Goal: Transaction & Acquisition: Purchase product/service

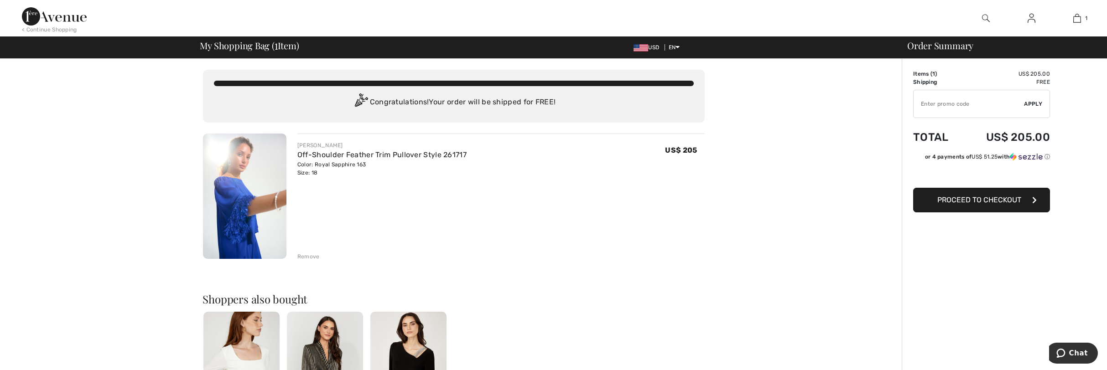
type input "NEW15"
click at [1001, 201] on span "Proceed to Checkout" at bounding box center [979, 200] width 84 height 9
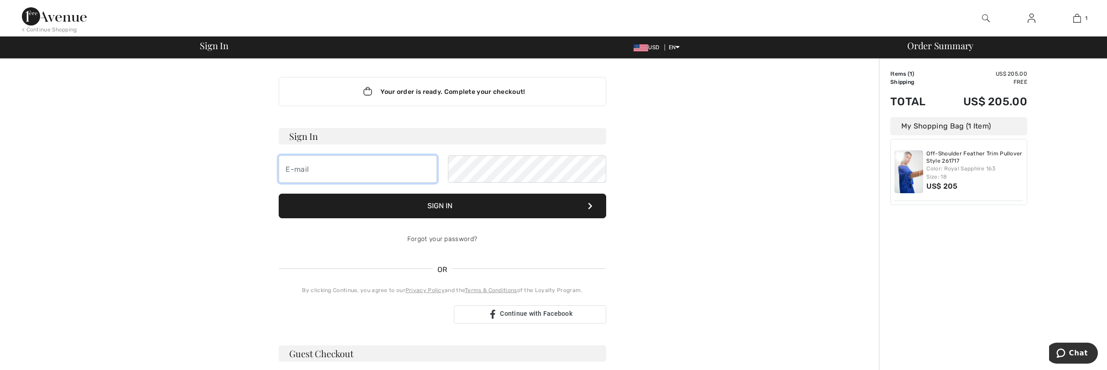
click at [392, 175] on input "email" at bounding box center [358, 169] width 158 height 27
click at [418, 219] on form "Sign In [EMAIL_ADDRESS][DOMAIN_NAME] Sign In Forgot your password?" at bounding box center [443, 190] width 328 height 125
click at [434, 208] on button "Sign In" at bounding box center [443, 206] width 328 height 25
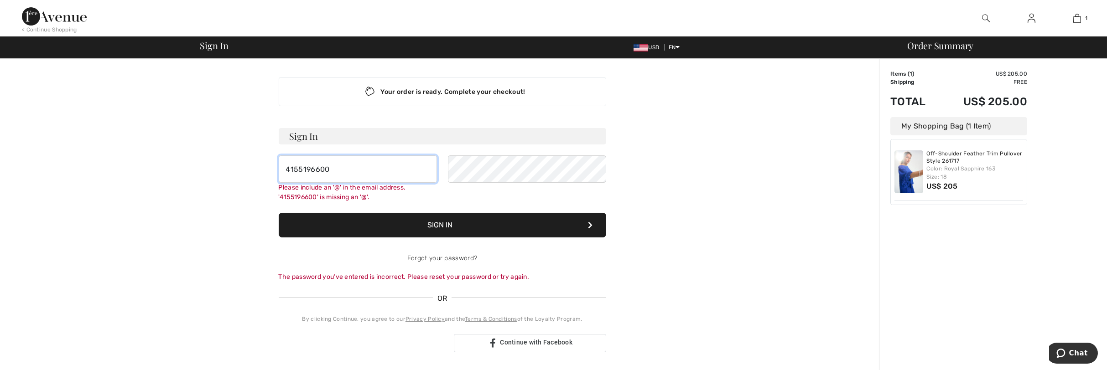
click at [373, 170] on input "4155196600" at bounding box center [358, 169] width 158 height 27
type input "birker@mindspring.com"
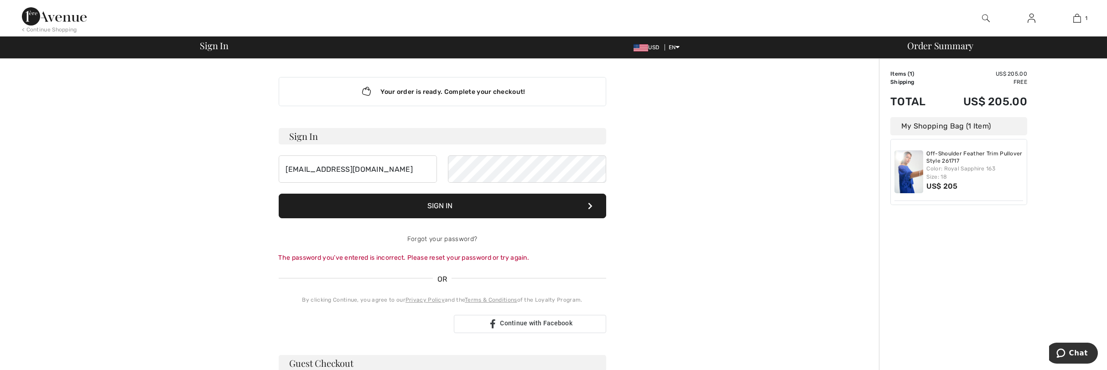
click at [470, 204] on button "Sign In" at bounding box center [443, 206] width 328 height 25
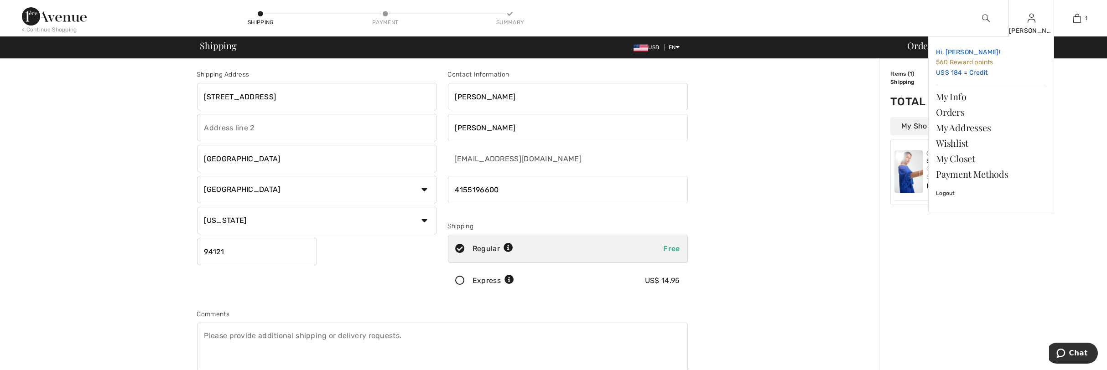
click at [991, 62] on span "560 Reward points" at bounding box center [964, 62] width 57 height 8
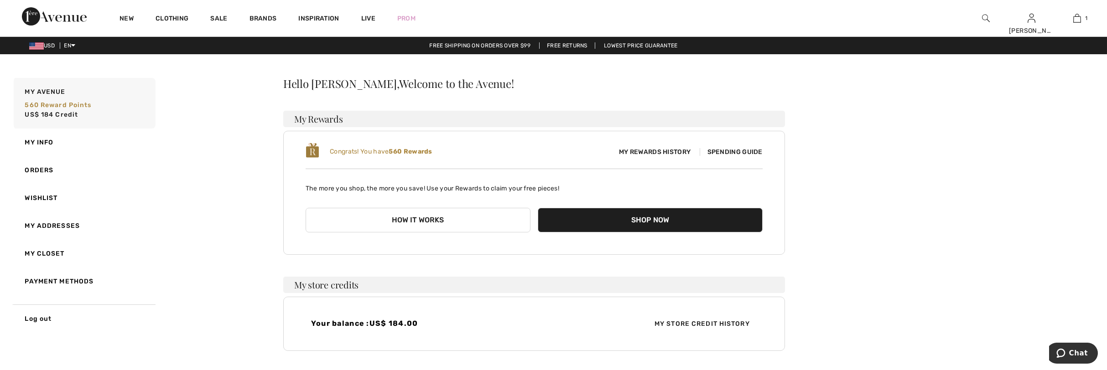
click at [716, 221] on button "Shop Now" at bounding box center [650, 220] width 225 height 25
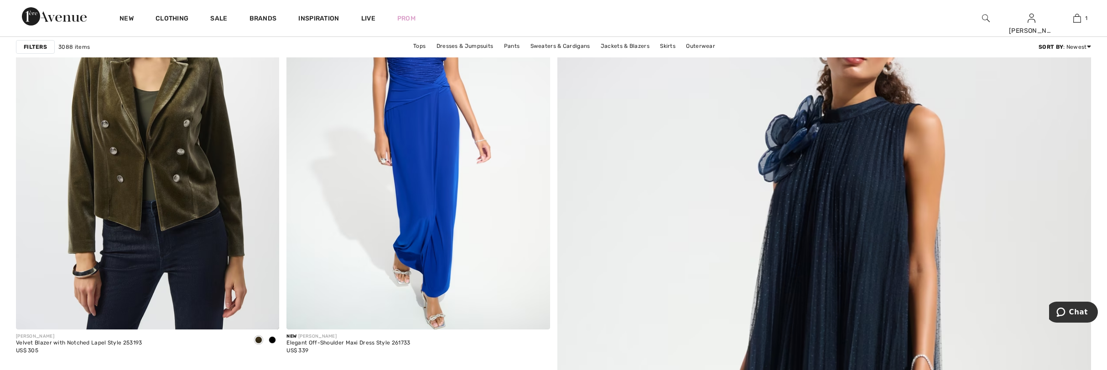
scroll to position [105, 0]
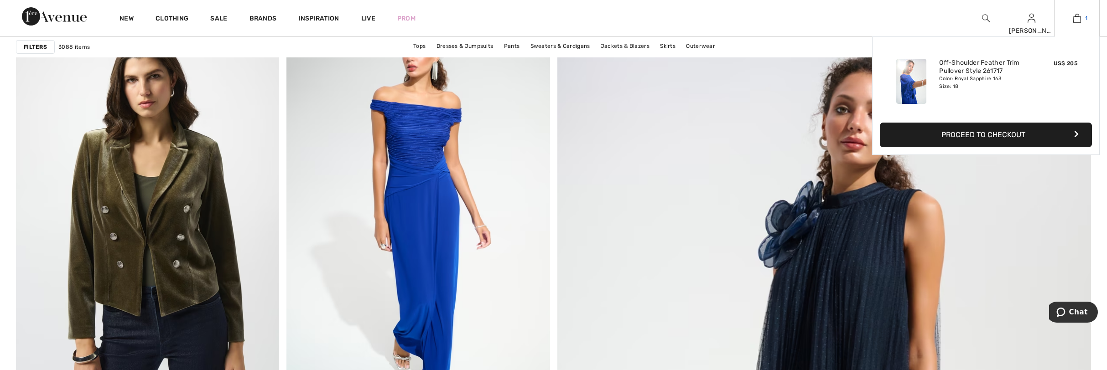
click at [1075, 19] on img at bounding box center [1077, 18] width 8 height 11
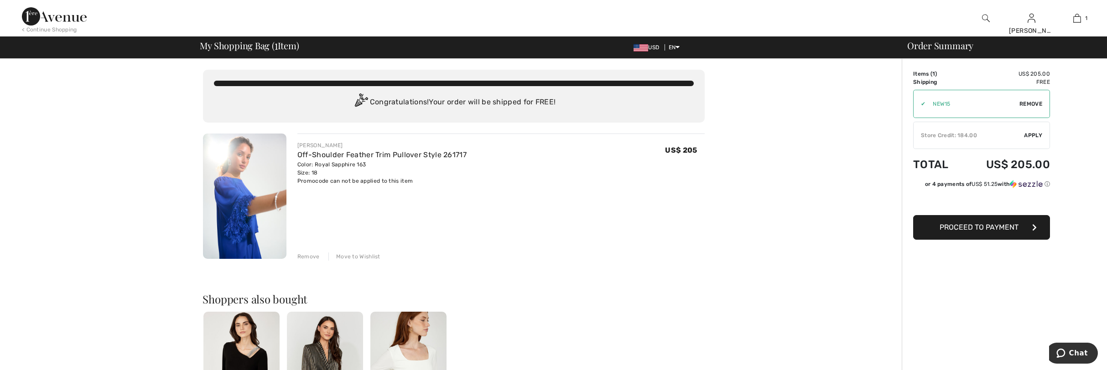
click at [1025, 104] on span "Remove" at bounding box center [1031, 104] width 23 height 8
click at [928, 105] on input "TEXT" at bounding box center [969, 103] width 111 height 27
type input "GC005085427"
click at [1035, 104] on span "Apply" at bounding box center [1034, 104] width 18 height 8
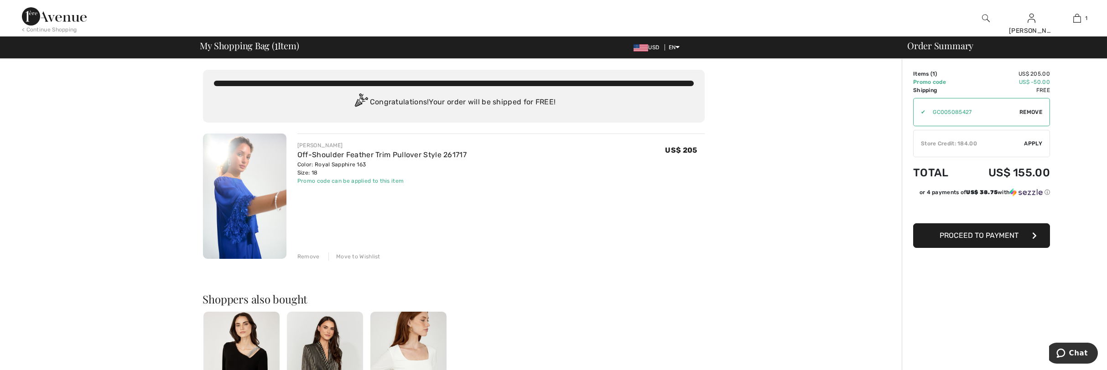
click at [995, 142] on div "Store Credit: 184.00" at bounding box center [969, 144] width 111 height 8
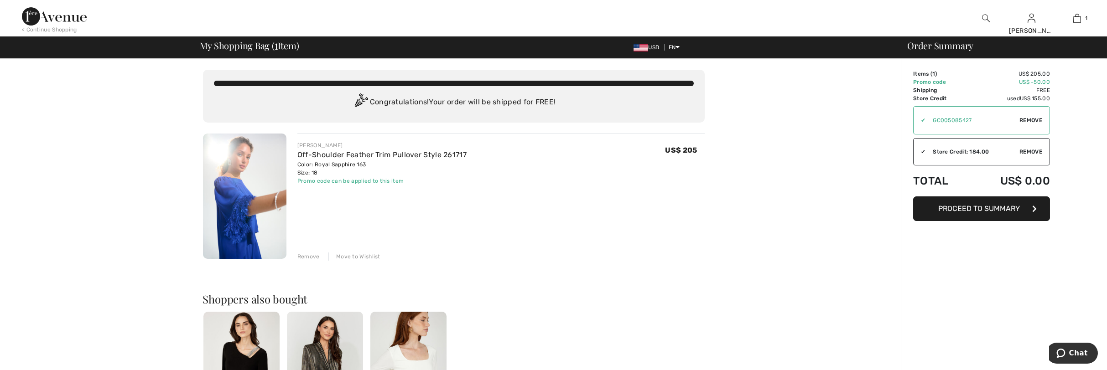
click at [988, 208] on span "Proceed to Summary" at bounding box center [980, 208] width 82 height 9
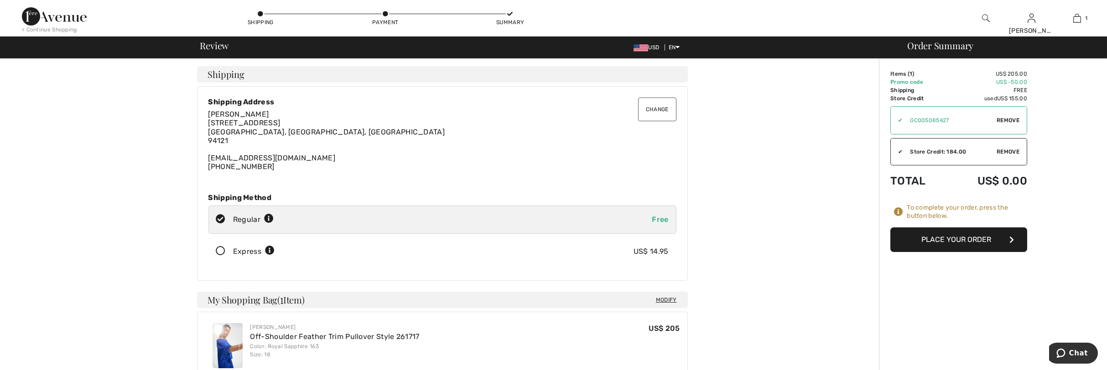
click at [976, 238] on button "Place Your Order" at bounding box center [959, 240] width 137 height 25
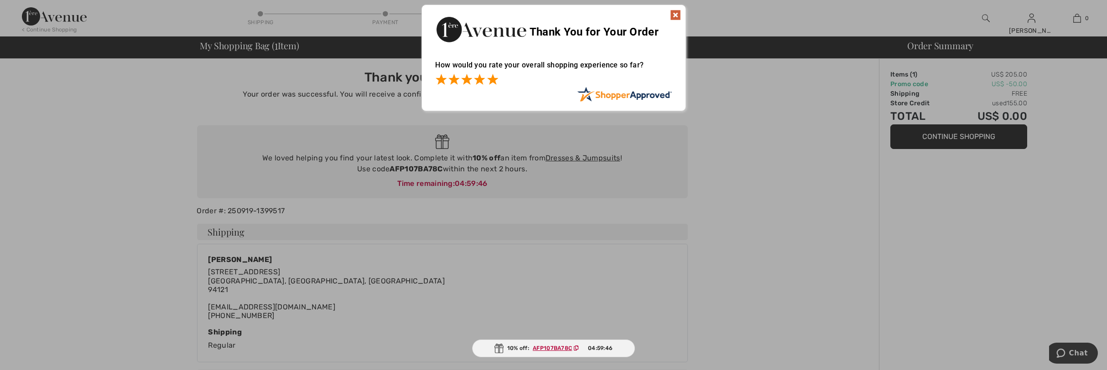
click at [492, 78] on span at bounding box center [492, 79] width 11 height 11
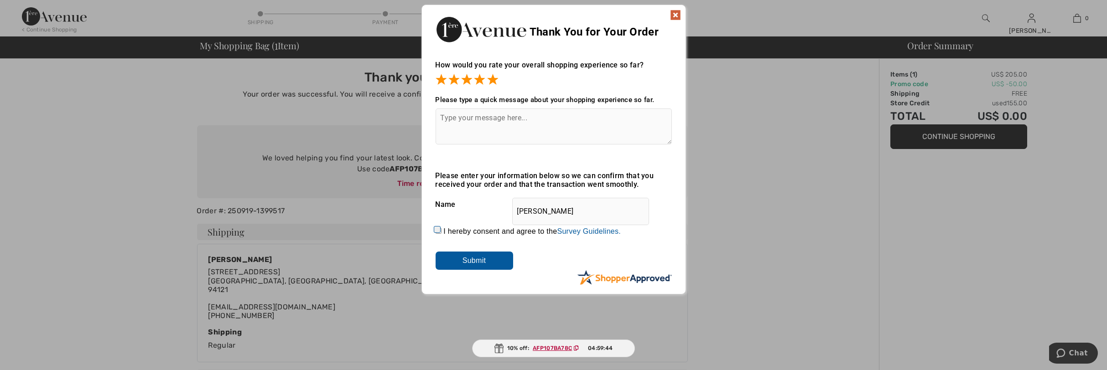
click at [674, 16] on img at bounding box center [675, 15] width 11 height 11
